Goal: Check status

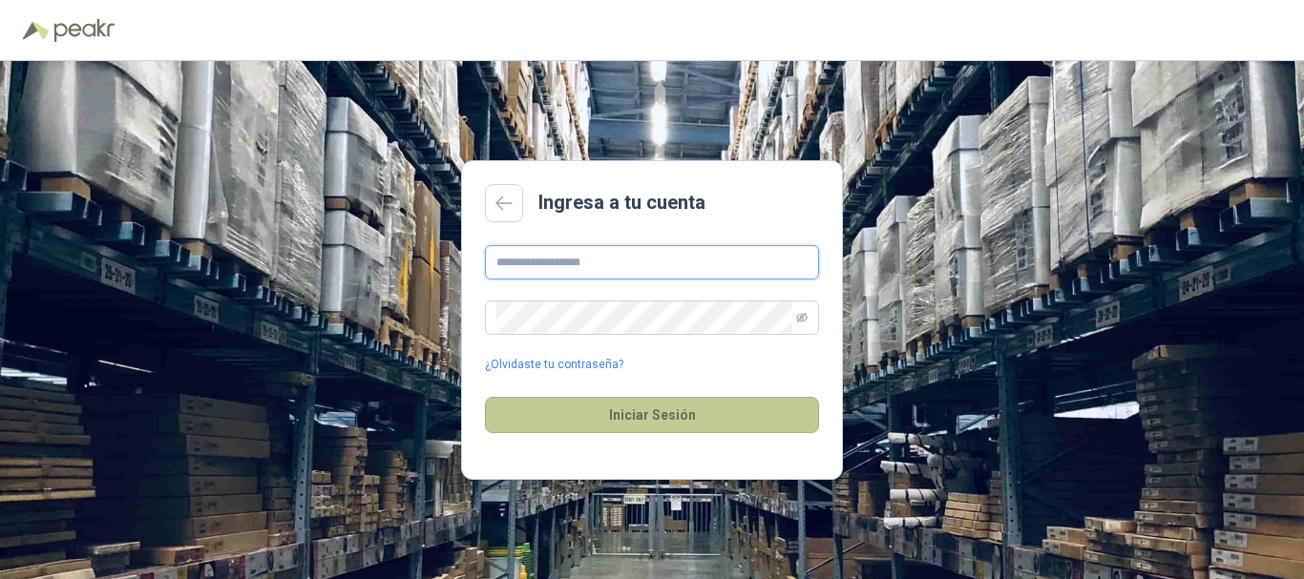
type input "**********"
click at [667, 419] on button "Iniciar Sesión" at bounding box center [652, 415] width 334 height 36
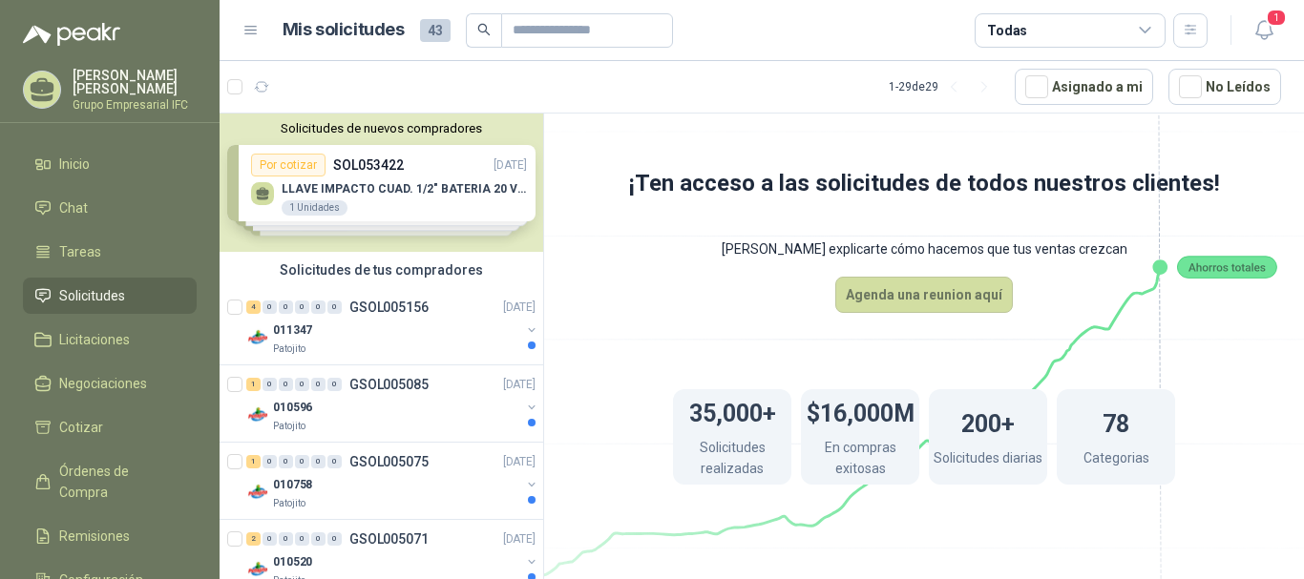
scroll to position [95, 0]
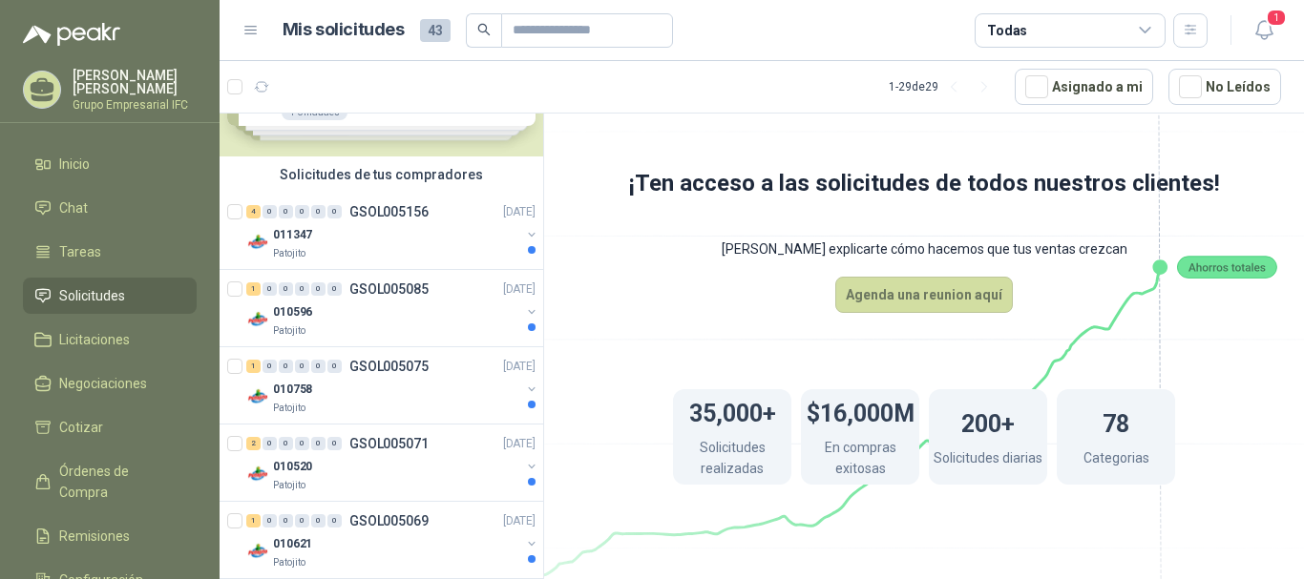
click at [398, 188] on div "Solicitudes de tus compradores" at bounding box center [382, 175] width 324 height 36
click at [392, 209] on p "GSOL005156" at bounding box center [388, 211] width 79 height 13
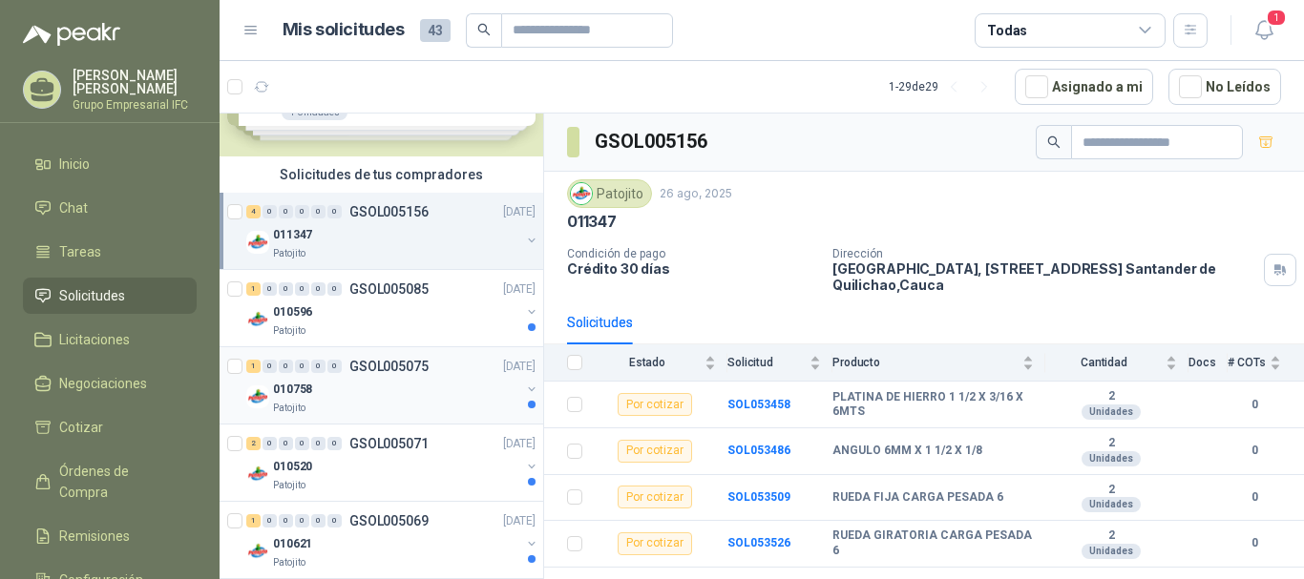
click at [383, 372] on p "GSOL005075" at bounding box center [388, 366] width 79 height 13
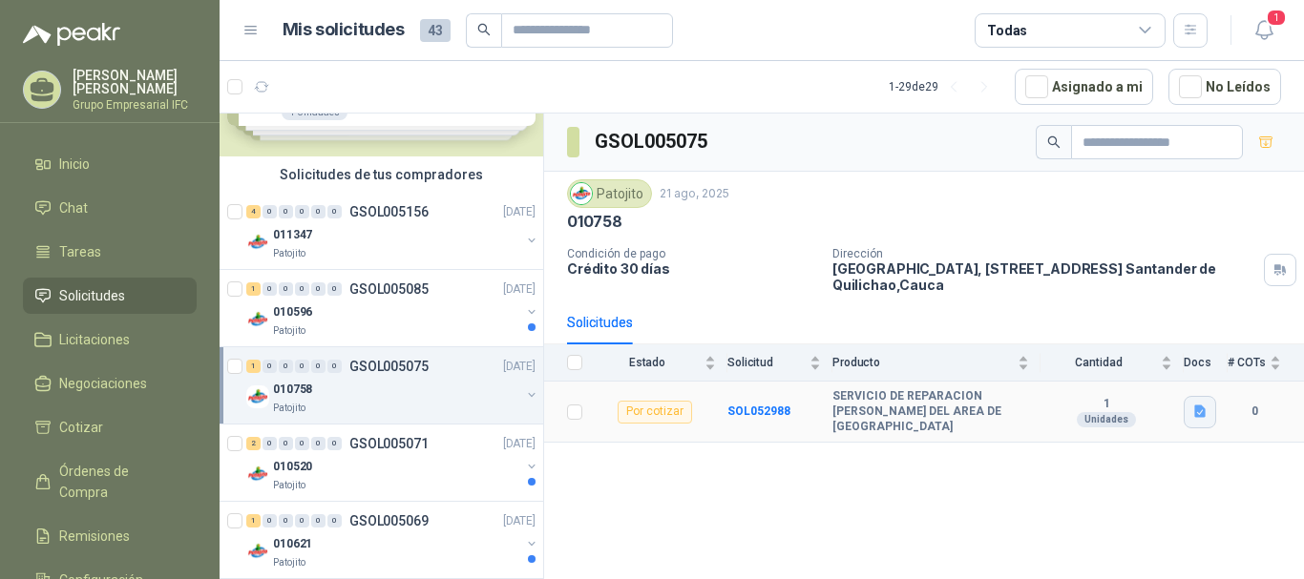
click at [1205, 410] on icon "button" at bounding box center [1199, 412] width 11 height 12
click at [1125, 357] on button "Chapa compresores.jpg" at bounding box center [1124, 364] width 158 height 20
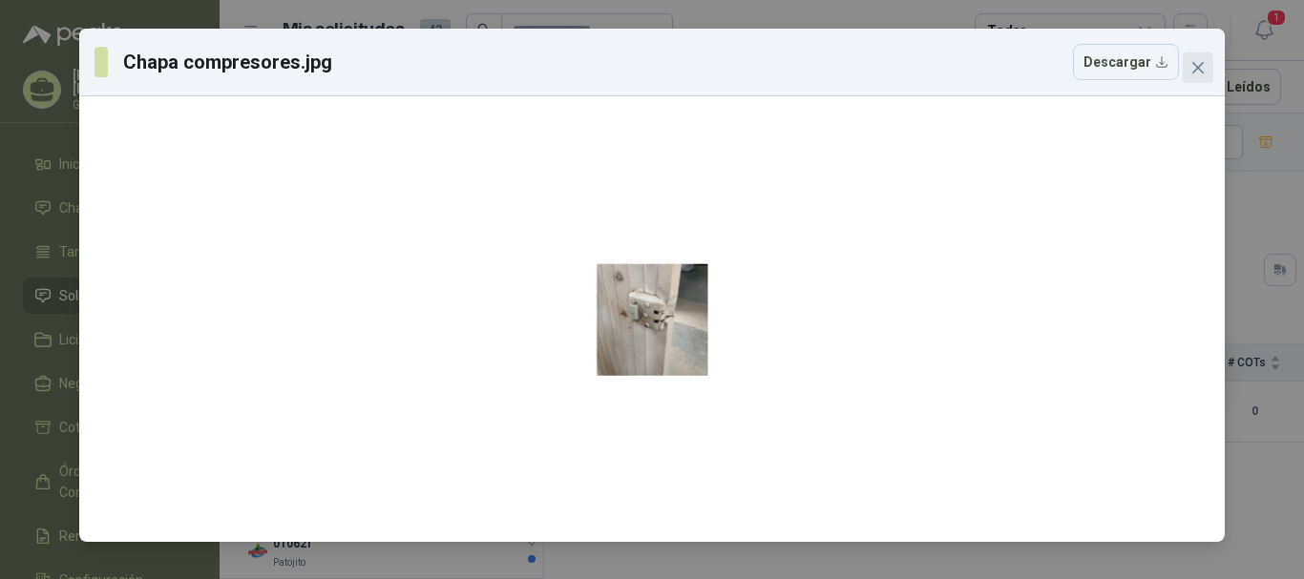
click at [1195, 68] on icon "close" at bounding box center [1197, 67] width 15 height 15
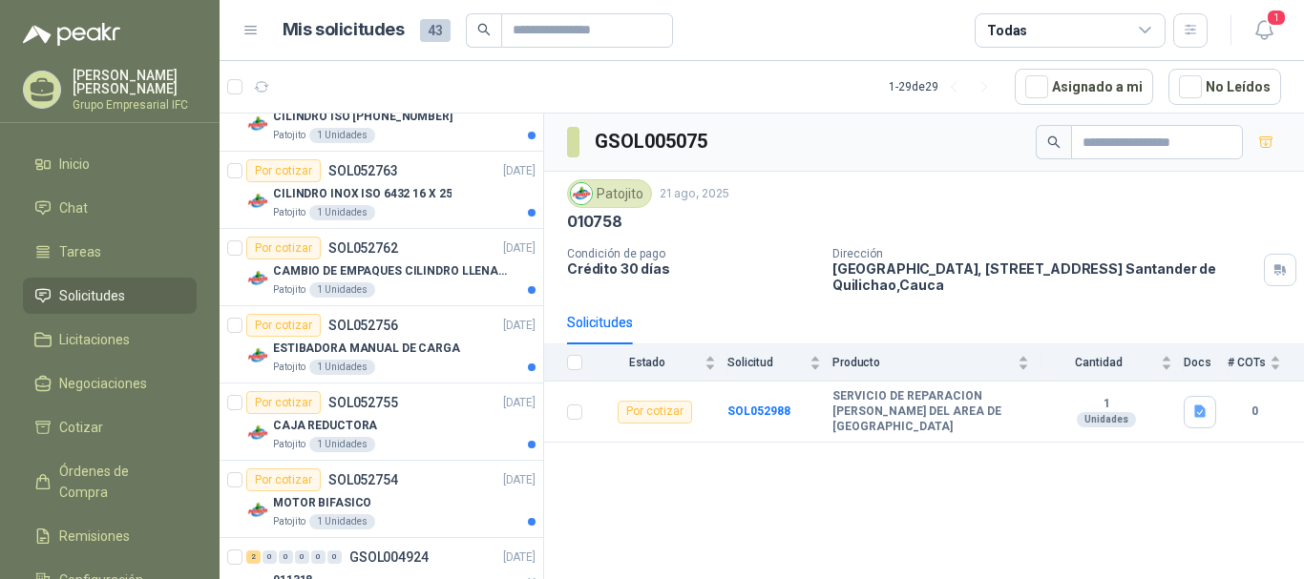
scroll to position [1494, 0]
